Goal: Book appointment/travel/reservation

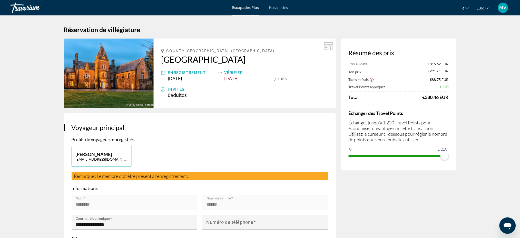
click at [113, 66] on img "Contenu principal" at bounding box center [109, 74] width 90 height 70
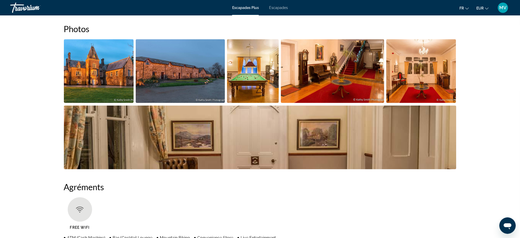
scroll to position [239, 0]
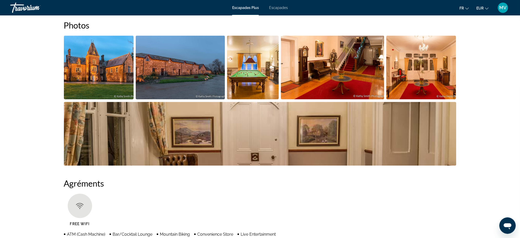
click at [99, 75] on img "Open full-screen image slider" at bounding box center [99, 68] width 70 height 64
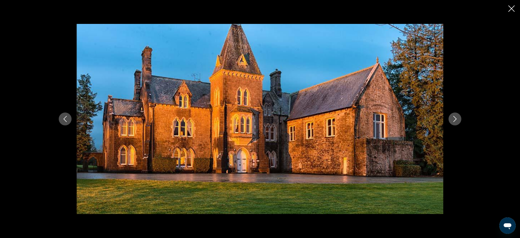
click at [99, 75] on img "Contenu principal" at bounding box center [260, 119] width 367 height 190
click at [456, 121] on icon "Next image" at bounding box center [455, 119] width 6 height 6
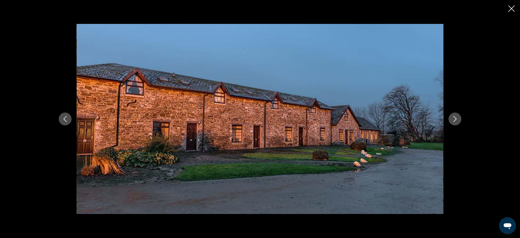
click at [456, 121] on icon "Next image" at bounding box center [455, 119] width 6 height 6
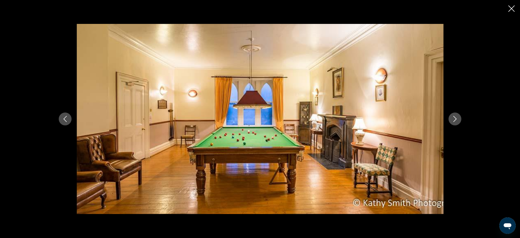
click at [62, 119] on icon "Previous image" at bounding box center [65, 119] width 6 height 6
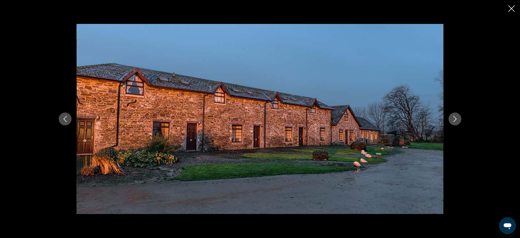
click at [62, 119] on icon "Previous image" at bounding box center [65, 119] width 6 height 6
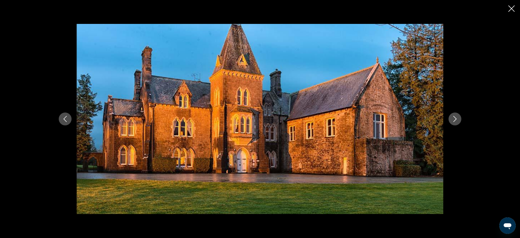
click at [455, 117] on icon "Next image" at bounding box center [455, 119] width 6 height 6
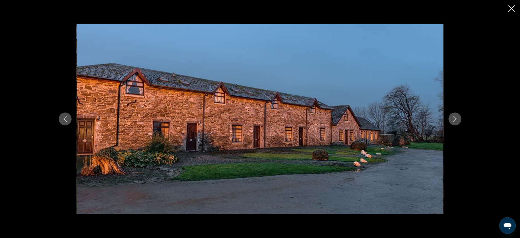
click at [455, 117] on icon "Next image" at bounding box center [455, 119] width 6 height 6
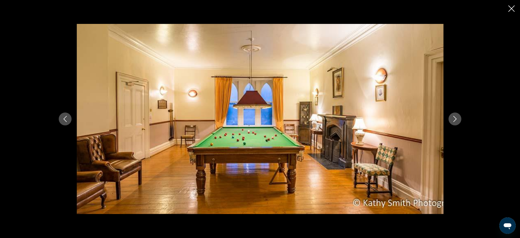
click at [455, 117] on icon "Next image" at bounding box center [455, 119] width 6 height 6
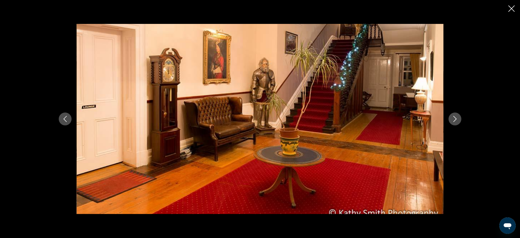
click at [512, 7] on icon "Close slideshow" at bounding box center [512, 8] width 6 height 6
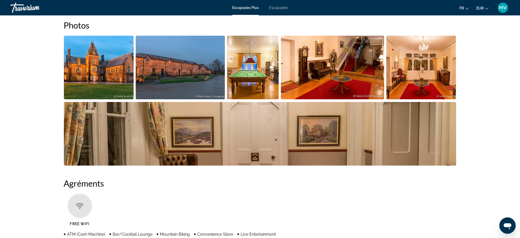
click at [221, 137] on img "Open full-screen image slider" at bounding box center [260, 134] width 393 height 64
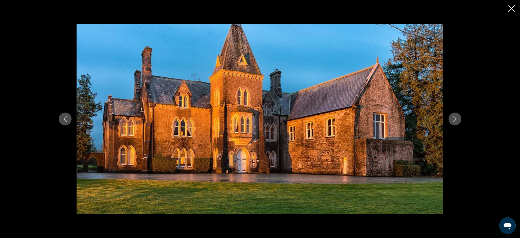
click at [456, 119] on icon "Next image" at bounding box center [455, 119] width 3 height 6
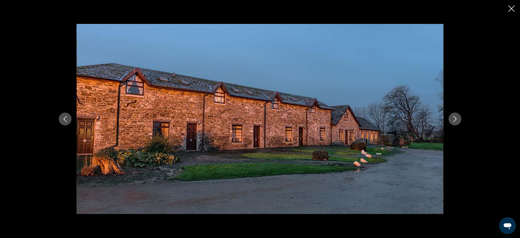
click at [456, 119] on icon "Next image" at bounding box center [455, 119] width 3 height 6
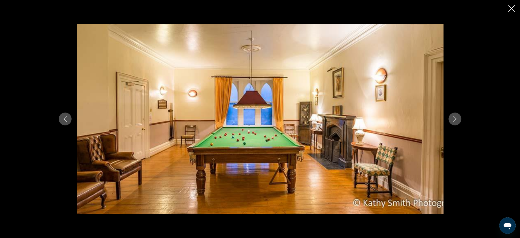
click at [456, 119] on icon "Next image" at bounding box center [455, 119] width 3 height 6
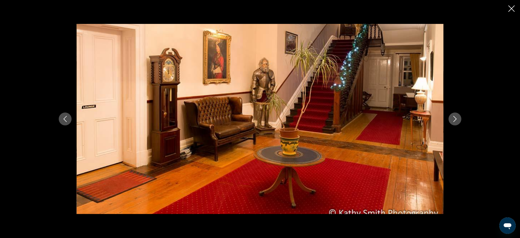
click at [456, 119] on icon "Next image" at bounding box center [455, 119] width 3 height 6
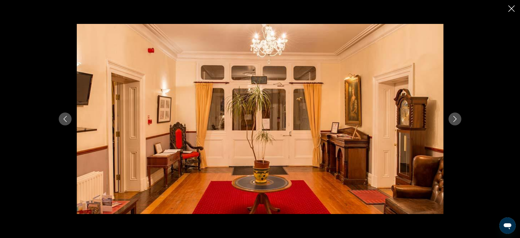
click at [456, 119] on icon "Next image" at bounding box center [455, 119] width 3 height 6
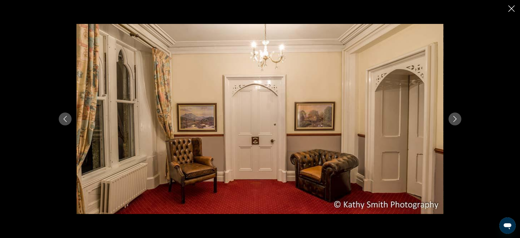
click at [456, 119] on icon "Next image" at bounding box center [455, 119] width 3 height 6
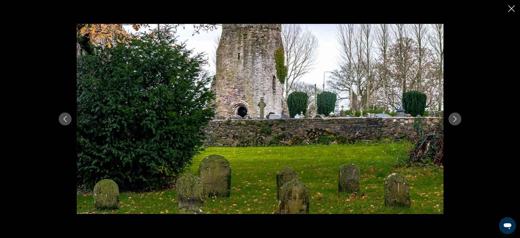
click at [456, 119] on icon "Next image" at bounding box center [455, 119] width 3 height 6
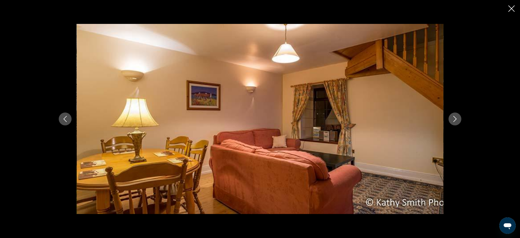
click at [456, 119] on icon "Next image" at bounding box center [455, 119] width 3 height 6
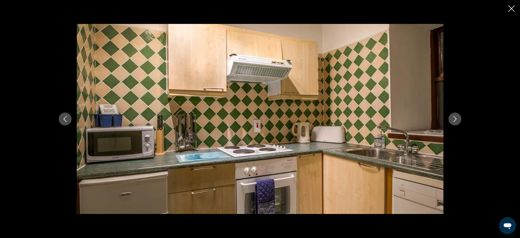
click at [456, 119] on icon "Next image" at bounding box center [455, 119] width 3 height 6
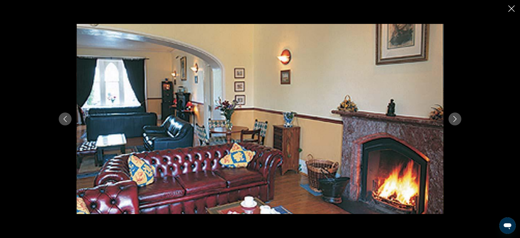
click at [456, 119] on icon "Next image" at bounding box center [455, 119] width 3 height 6
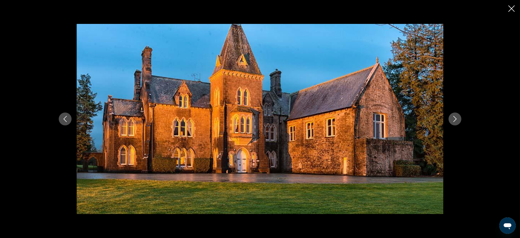
click at [456, 119] on icon "Next image" at bounding box center [455, 119] width 3 height 6
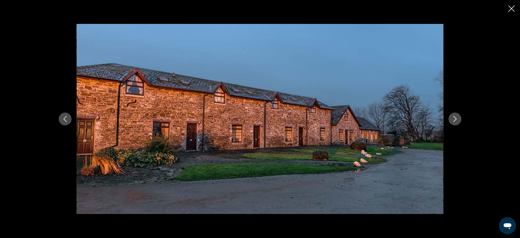
click at [456, 119] on icon "Next image" at bounding box center [455, 119] width 3 height 6
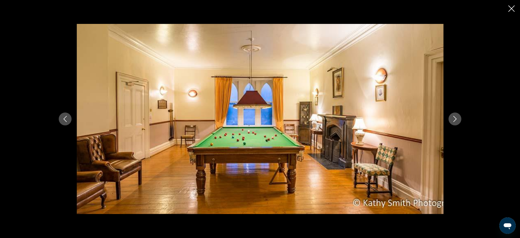
click at [456, 119] on icon "Next image" at bounding box center [455, 119] width 3 height 6
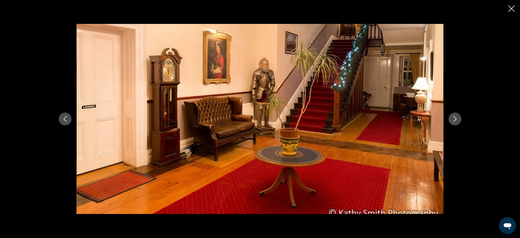
click at [456, 119] on icon "Next image" at bounding box center [455, 119] width 3 height 6
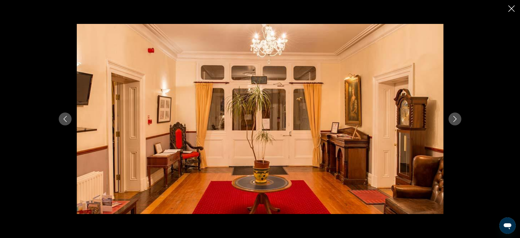
click at [511, 8] on icon "Close slideshow" at bounding box center [512, 8] width 6 height 6
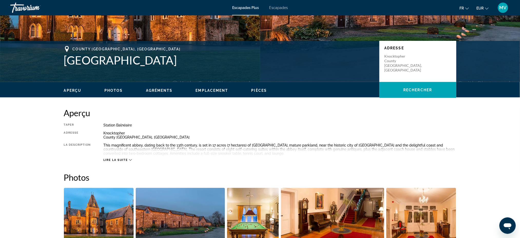
scroll to position [0, 0]
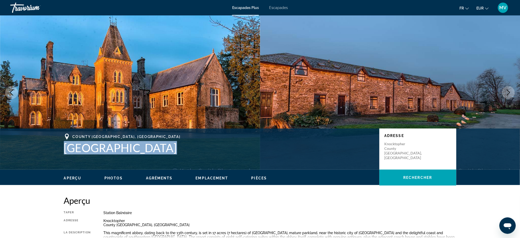
drag, startPoint x: 61, startPoint y: 148, endPoint x: 196, endPoint y: 155, distance: 134.7
click at [196, 155] on div "County Kilkenny, IRL Knocktopher Abbey Adresse Knocktopher County Kilkenny, IRL" at bounding box center [260, 148] width 413 height 31
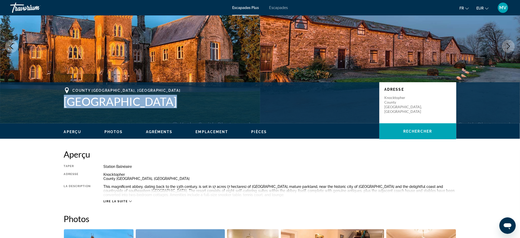
scroll to position [68, 0]
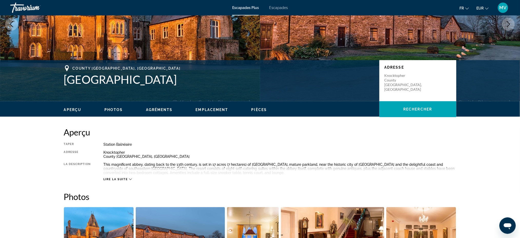
click at [423, 90] on div "Adresse Knocktopher County Kilkenny, IRL" at bounding box center [418, 80] width 77 height 41
drag, startPoint x: 428, startPoint y: 81, endPoint x: 383, endPoint y: 75, distance: 45.2
click at [383, 75] on div "Adresse Knocktopher County Kilkenny, IRL" at bounding box center [418, 80] width 77 height 41
copy p "Knocktopher County Kilkenny, IRL"
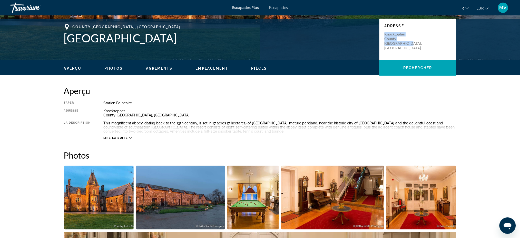
scroll to position [137, 0]
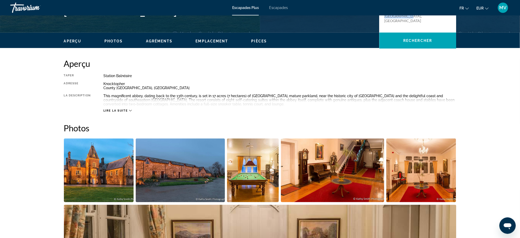
click at [127, 110] on span "Lire la suite" at bounding box center [115, 110] width 24 height 3
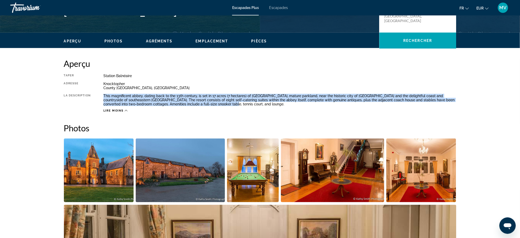
drag, startPoint x: 103, startPoint y: 94, endPoint x: 208, endPoint y: 103, distance: 105.9
click at [208, 103] on div "Taper Station balnéaire Tout inclus Pas tout compris Adresse Knocktopher County…" at bounding box center [260, 93] width 393 height 39
copy div "This magnificent abbey, dating back to the 13th century, is set in 17 acres (7 …"
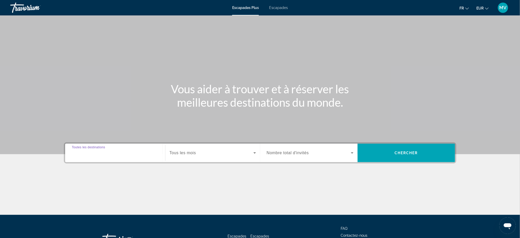
click at [130, 153] on input "Destination Toutes les destinations" at bounding box center [115, 153] width 87 height 6
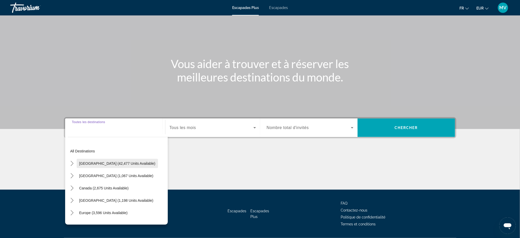
scroll to position [39, 0]
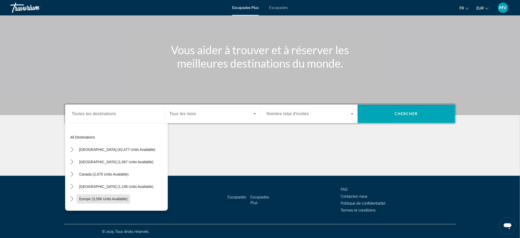
drag, startPoint x: 98, startPoint y: 198, endPoint x: 160, endPoint y: 183, distance: 63.6
click at [98, 198] on span "Europe (3,596 units available)" at bounding box center [103, 199] width 49 height 4
type input "**********"
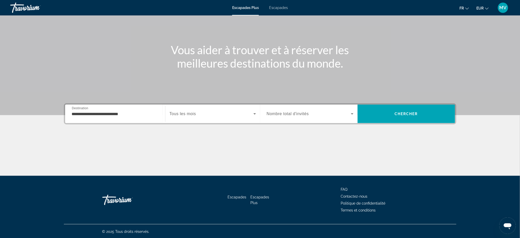
click at [300, 117] on div "Widget de recherche" at bounding box center [310, 114] width 87 height 14
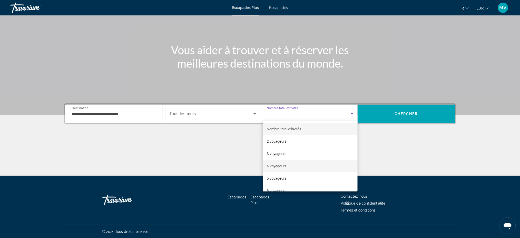
click at [339, 166] on mat-option "4 voyageurs" at bounding box center [310, 166] width 95 height 12
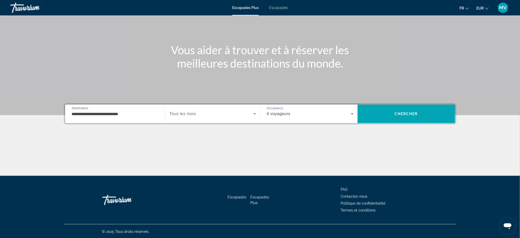
click at [243, 111] on span "Widget de recherche" at bounding box center [212, 114] width 84 height 6
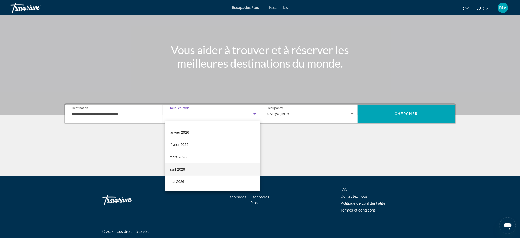
scroll to position [34, 0]
click at [187, 130] on font "décembre 2025" at bounding box center [182, 132] width 25 height 4
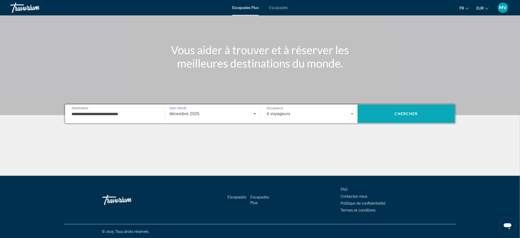
click at [432, 114] on span "Recherche" at bounding box center [407, 114] width 98 height 12
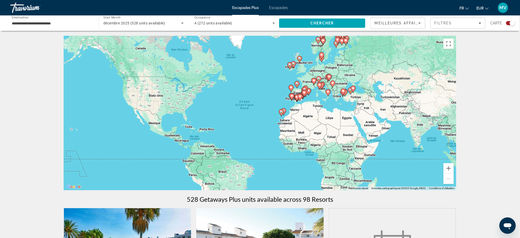
click at [294, 63] on image "Contenu principal" at bounding box center [293, 63] width 3 height 3
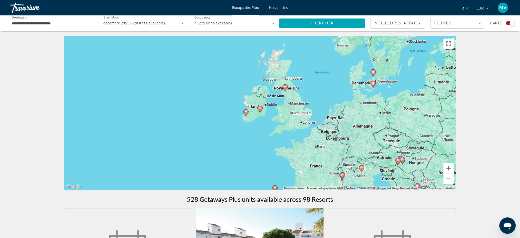
click at [259, 109] on image "Contenu principal" at bounding box center [260, 108] width 3 height 3
type input "**********"
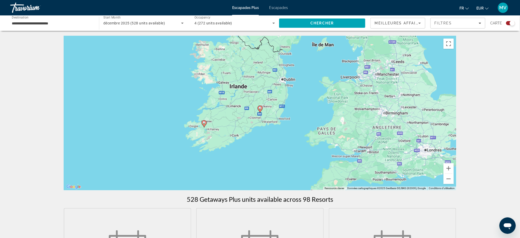
click at [259, 109] on image "Contenu principal" at bounding box center [260, 108] width 3 height 3
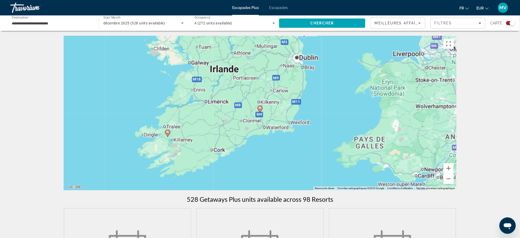
click at [259, 109] on image "Contenu principal" at bounding box center [260, 108] width 3 height 3
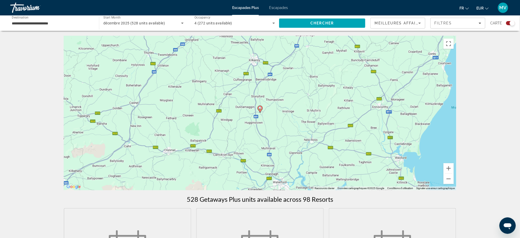
click at [259, 109] on image "Contenu principal" at bounding box center [260, 108] width 3 height 3
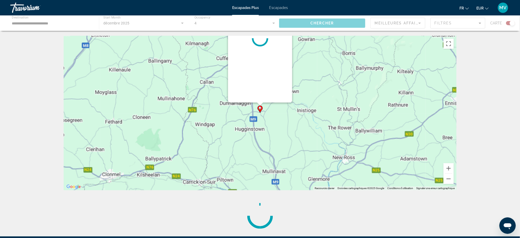
click at [259, 109] on image "Contenu principal" at bounding box center [260, 108] width 3 height 3
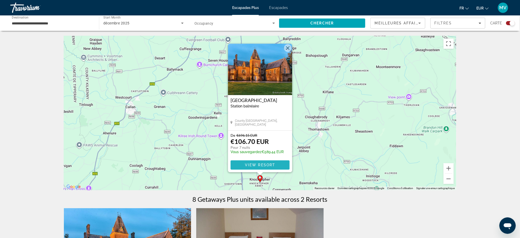
click at [257, 163] on span "View Resort" at bounding box center [260, 165] width 30 height 4
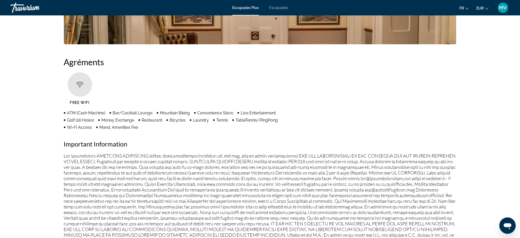
scroll to position [411, 0]
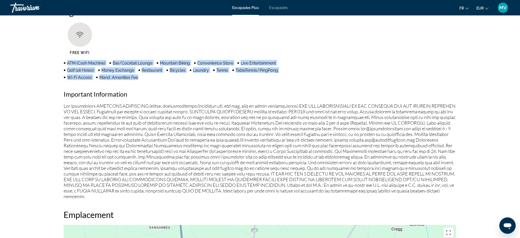
drag, startPoint x: 67, startPoint y: 63, endPoint x: 142, endPoint y: 78, distance: 76.5
click at [142, 78] on ul "ATM (Cash Machine) Bar/Cocktail Lounge Mountain Biking Convenience Store Live E…" at bounding box center [182, 70] width 236 height 20
copy ul "ATM (Cash Machine) Bar/Cocktail Lounge Mountain Biking Convenience Store Live E…"
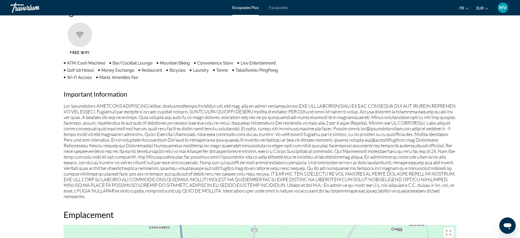
click at [145, 148] on p "Contenu principal" at bounding box center [260, 151] width 393 height 96
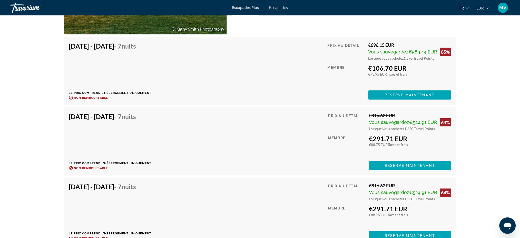
scroll to position [924, 0]
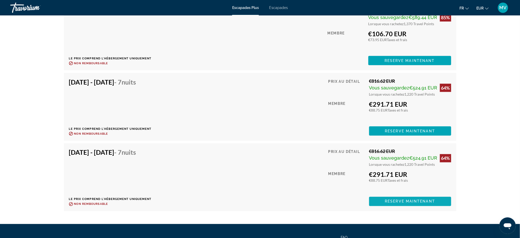
click at [398, 197] on span "Contenu principal" at bounding box center [410, 201] width 82 height 12
